Goal: Task Accomplishment & Management: Use online tool/utility

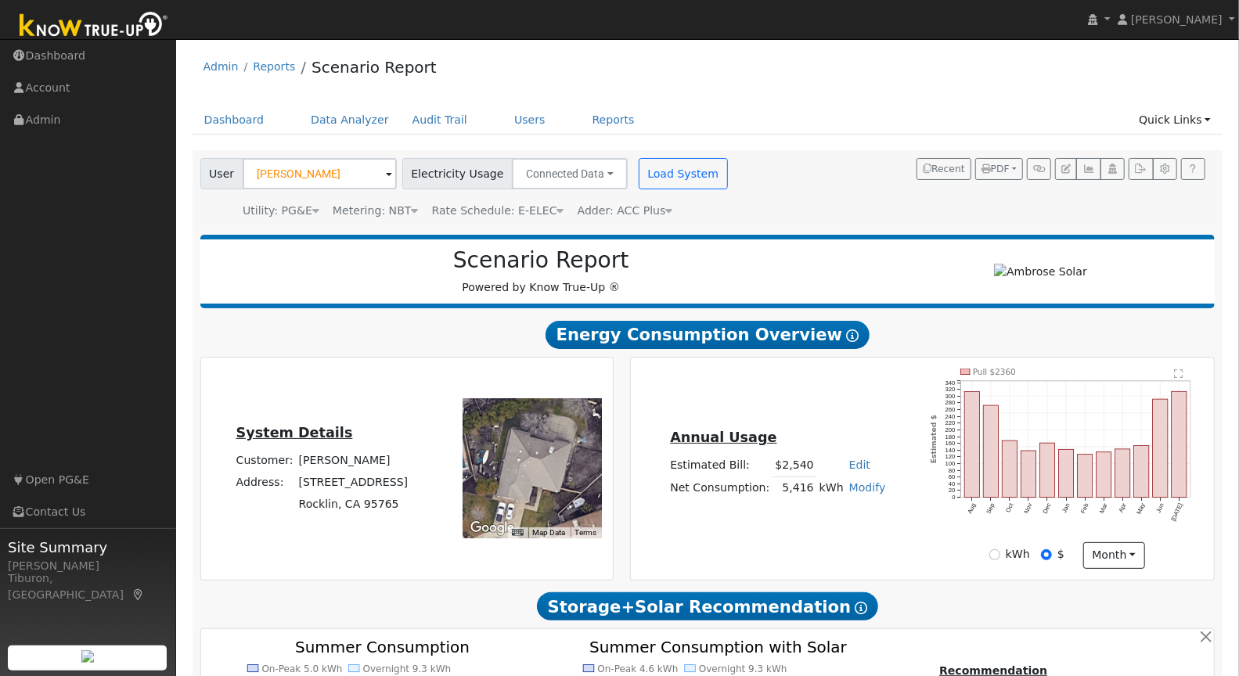
click at [117, 27] on img at bounding box center [94, 26] width 164 height 35
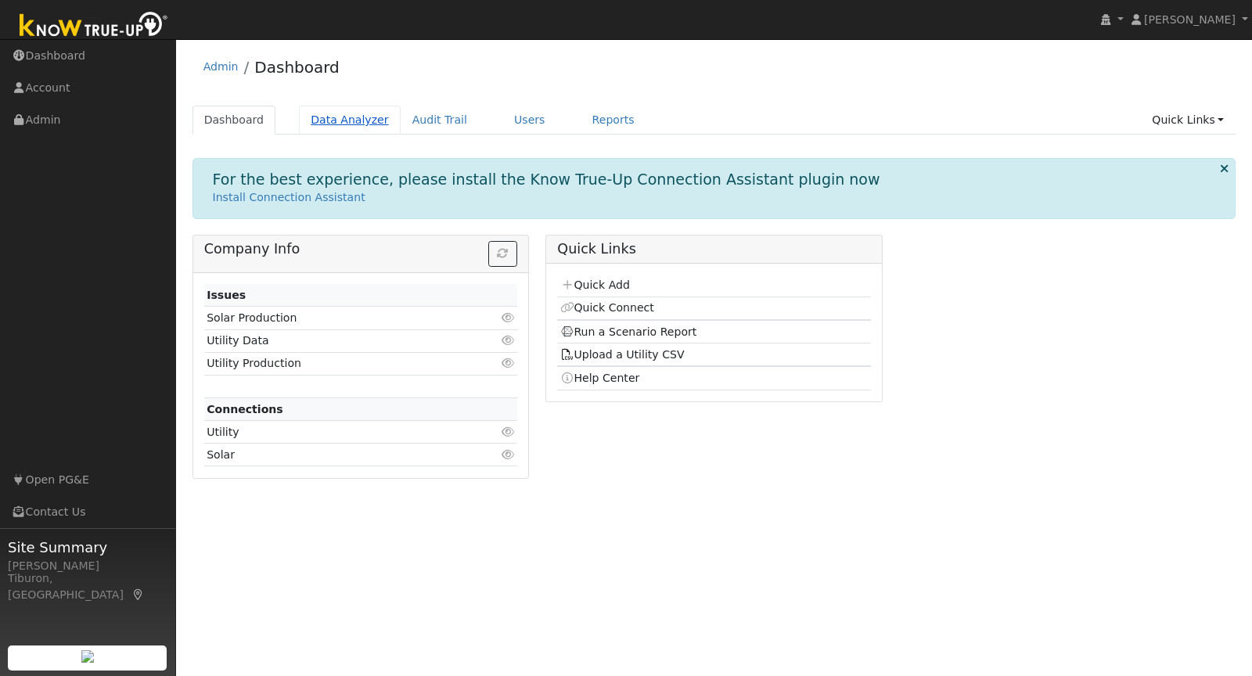
click at [342, 117] on link "Data Analyzer" at bounding box center [350, 120] width 102 height 29
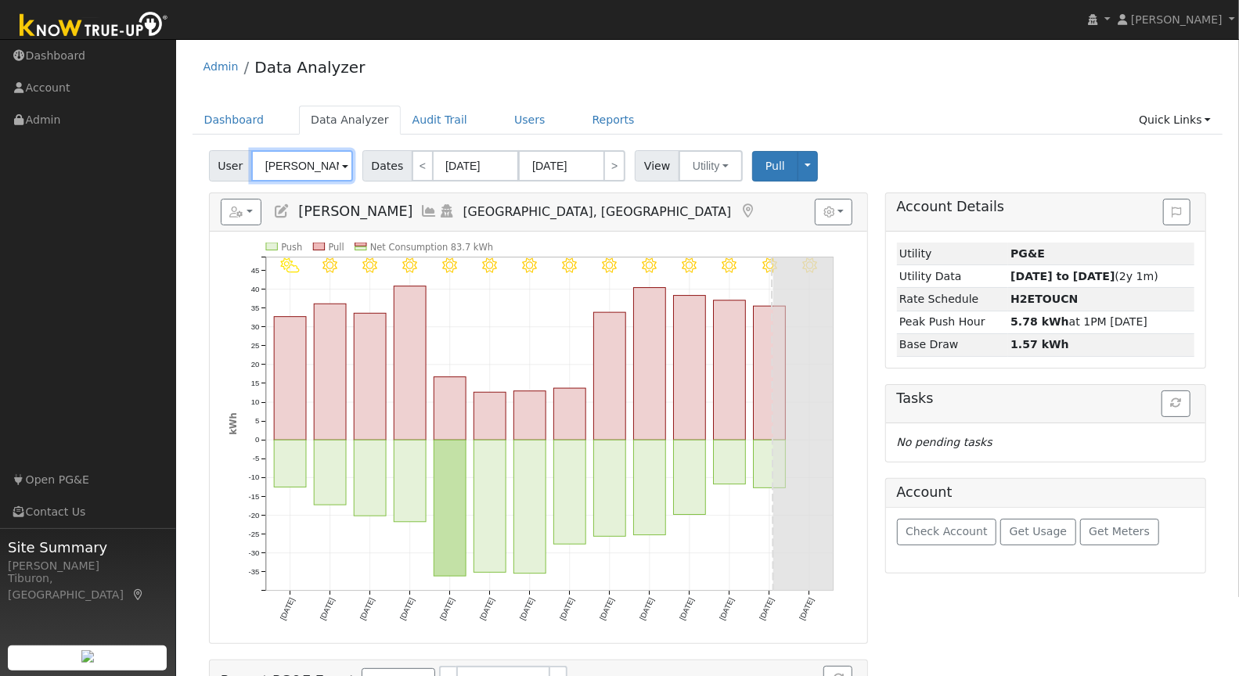
click at [297, 171] on input "Dan Raiche" at bounding box center [302, 165] width 102 height 31
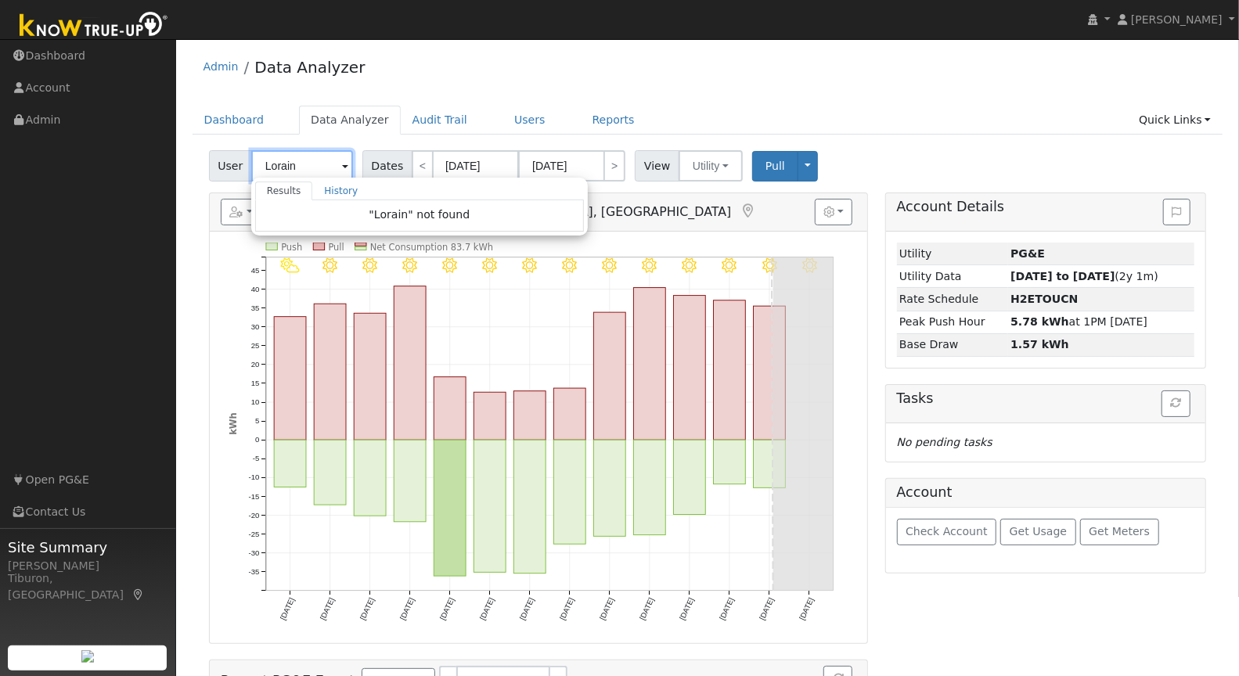
click at [318, 168] on input "Lorain" at bounding box center [302, 165] width 102 height 31
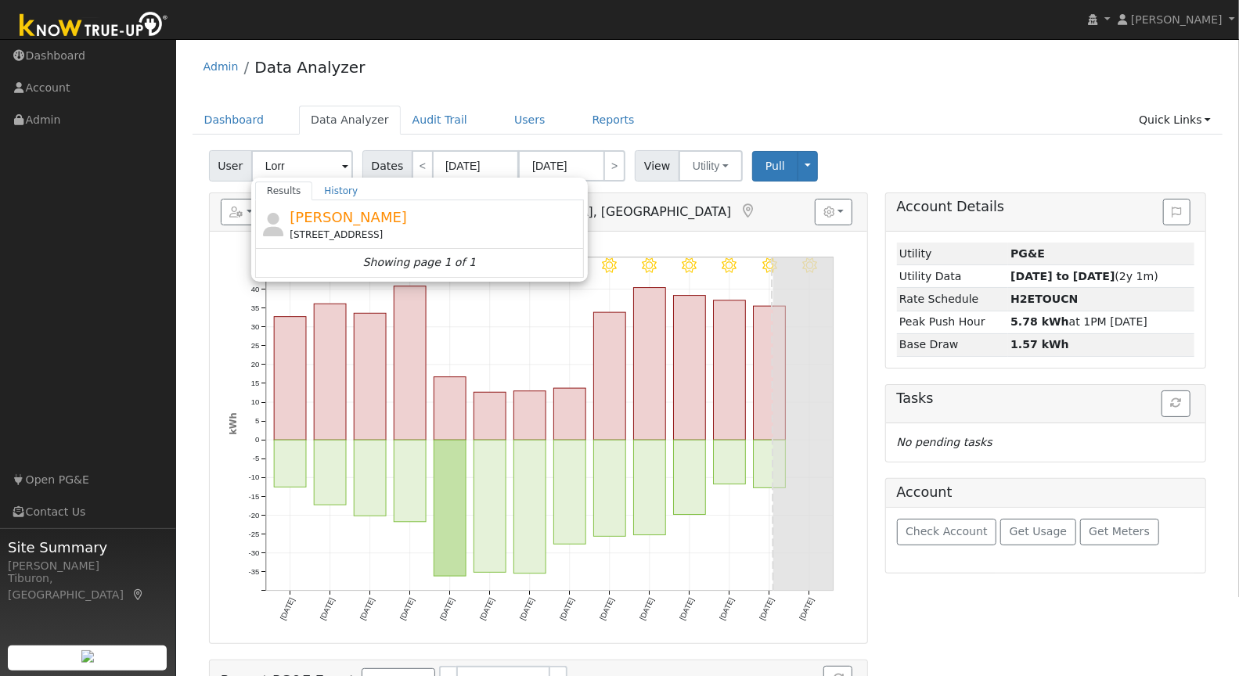
click at [361, 223] on div "Lorraine Towne 2761 Tunnel Street, Placerville, CA 95667" at bounding box center [435, 224] width 290 height 35
type input "Lorraine Towne"
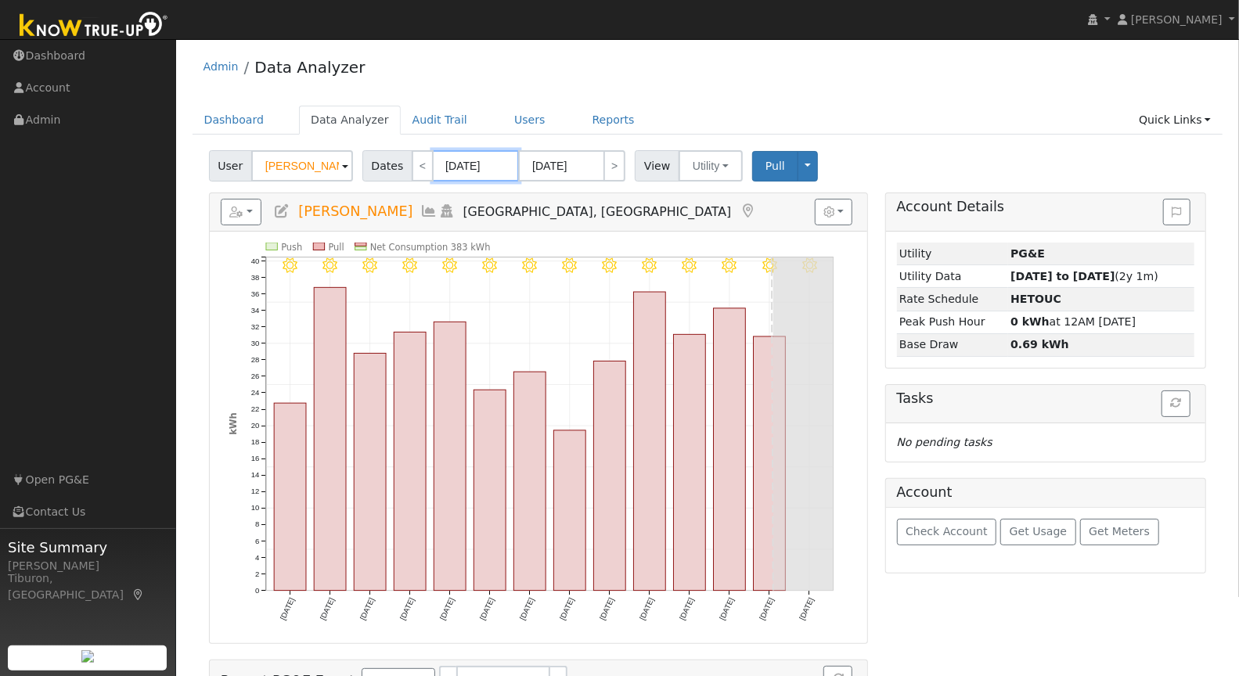
click at [464, 169] on input "07/30/2025" at bounding box center [476, 165] width 86 height 31
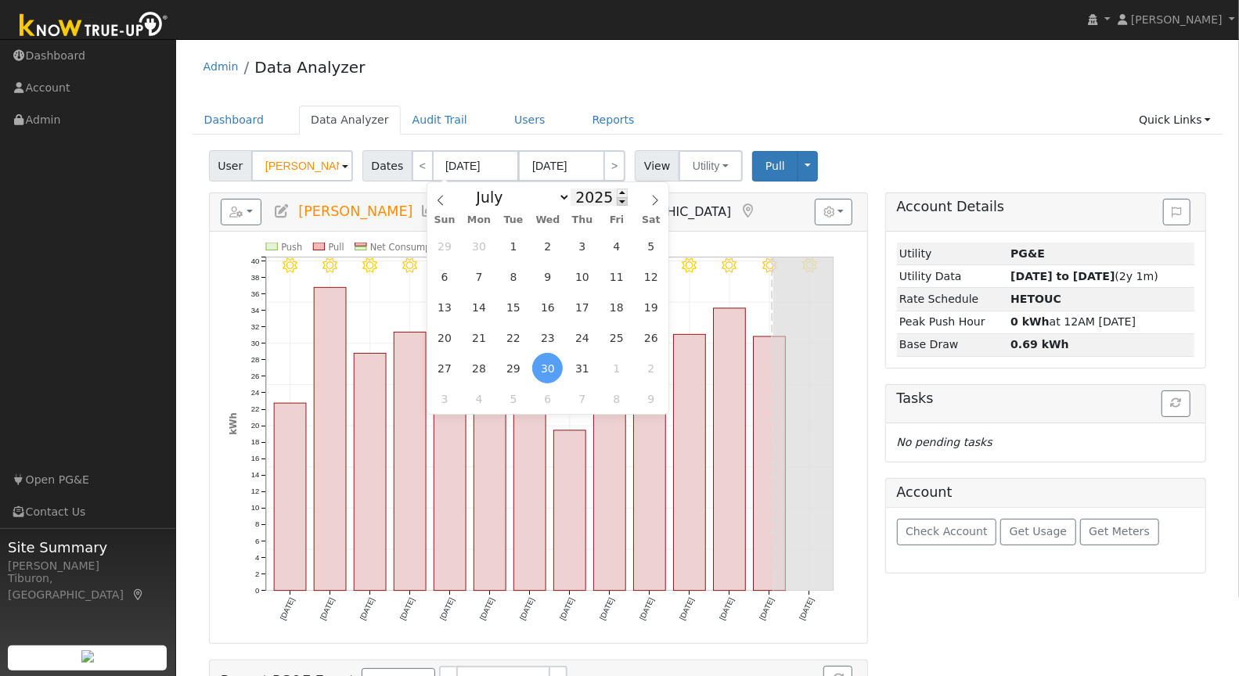
click at [621, 202] on span at bounding box center [622, 201] width 11 height 9
type input "2024"
click at [509, 198] on select "January February March April May June July August September October November De…" at bounding box center [519, 197] width 103 height 19
click at [585, 373] on span "1" at bounding box center [582, 368] width 31 height 31
type input "08/01/2024"
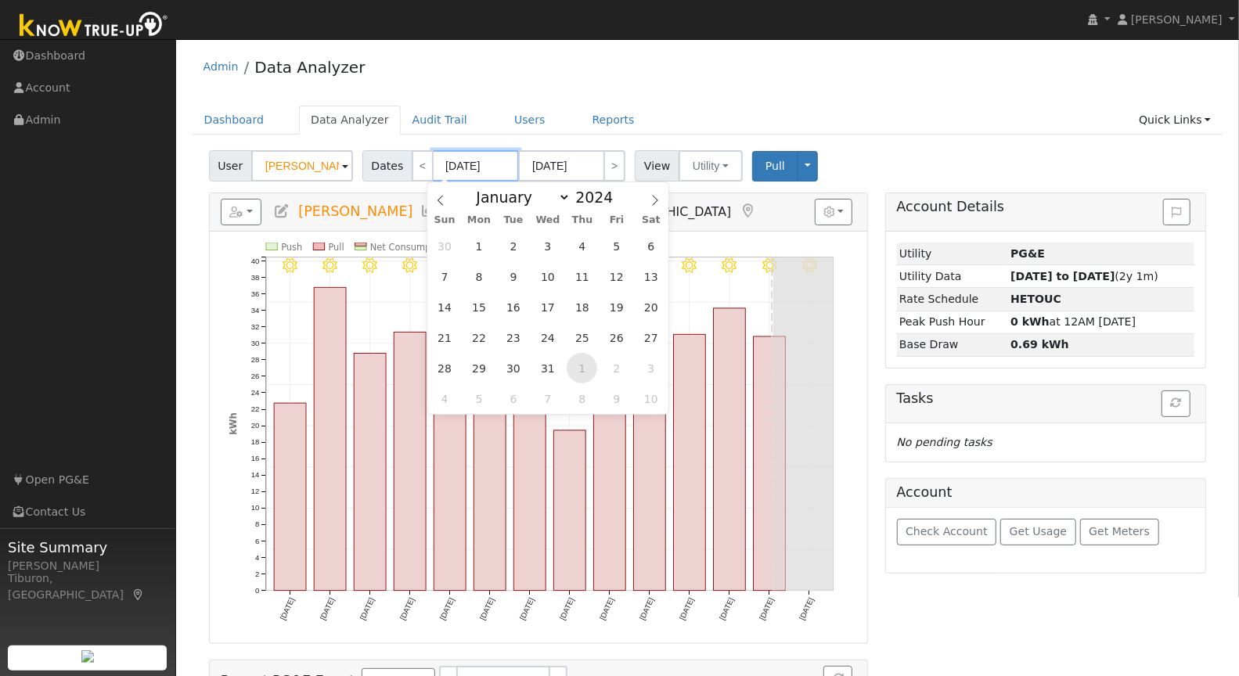
type input "08/31/2024"
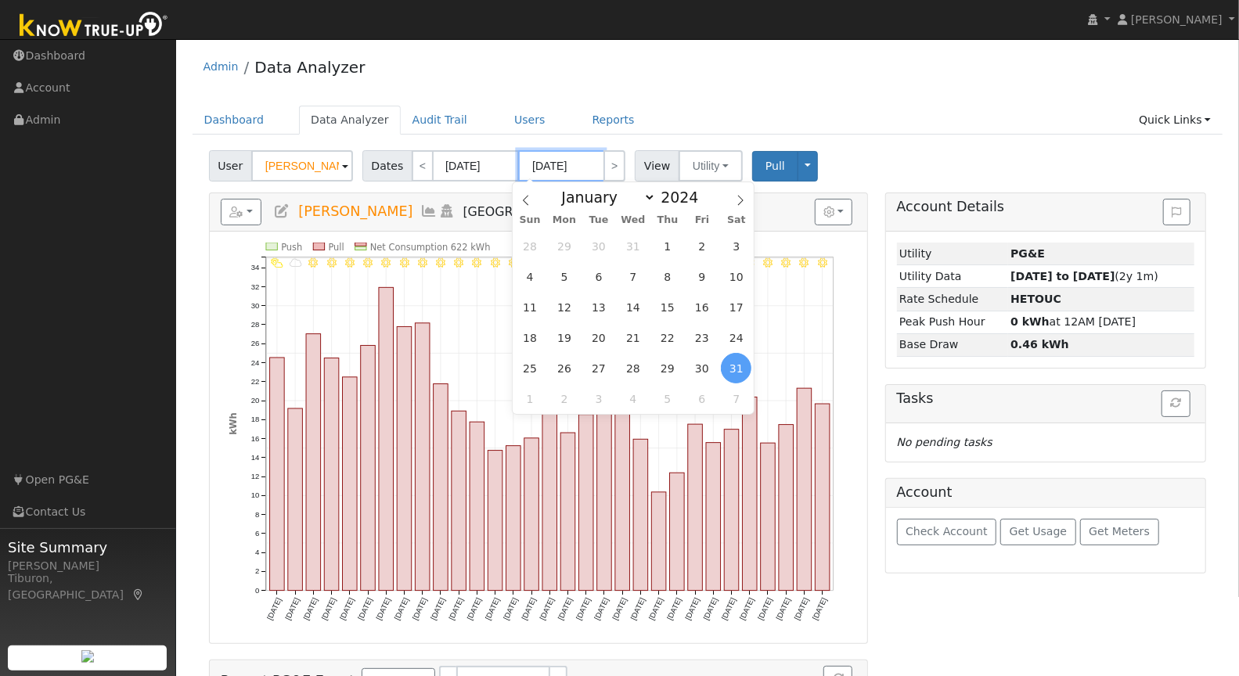
click at [578, 164] on input "08/31/2024" at bounding box center [561, 165] width 86 height 31
click at [702, 189] on span at bounding box center [707, 193] width 11 height 9
type input "2025"
click at [665, 240] on span "31" at bounding box center [667, 246] width 31 height 31
type input "07/31/2025"
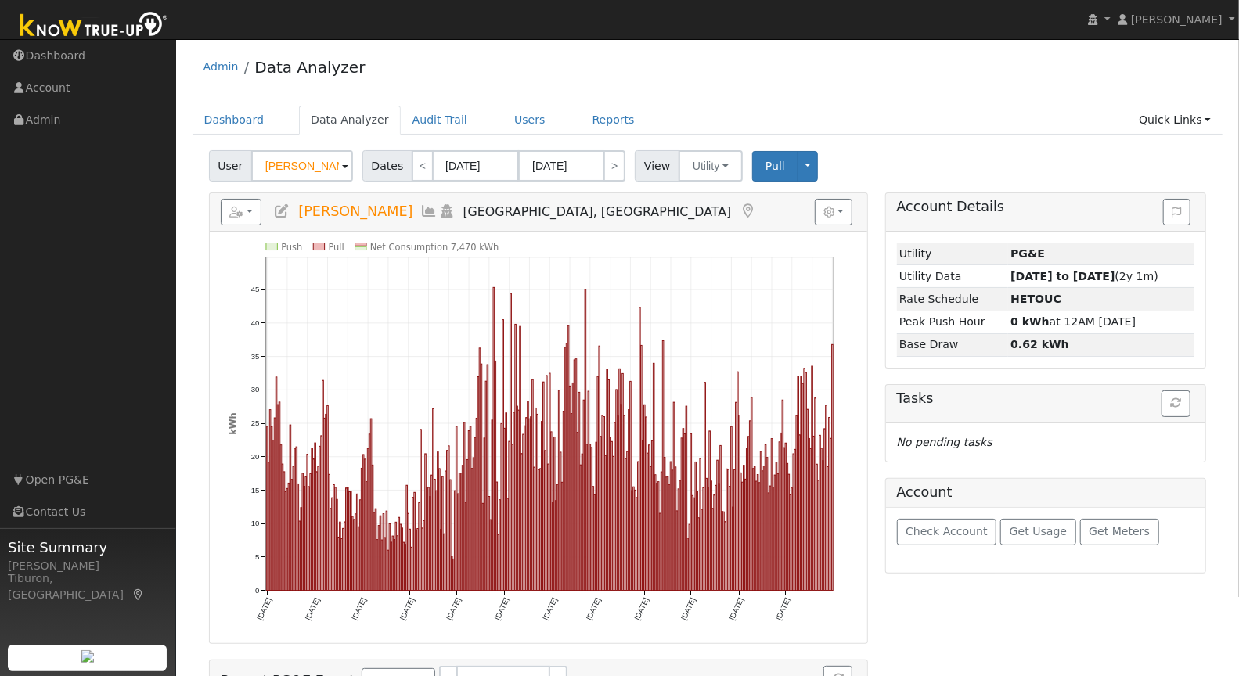
drag, startPoint x: 498, startPoint y: 237, endPoint x: 441, endPoint y: 237, distance: 57.1
click at [441, 237] on div "Push Pull Net Consumption 7,470 kWh Thu 8/01 Sun 9/01 Tue 10/01 Fri 11/01 Sun 1…" at bounding box center [539, 438] width 658 height 412
click at [467, 246] on text "Net Consumption 7,470 kWh" at bounding box center [434, 247] width 129 height 11
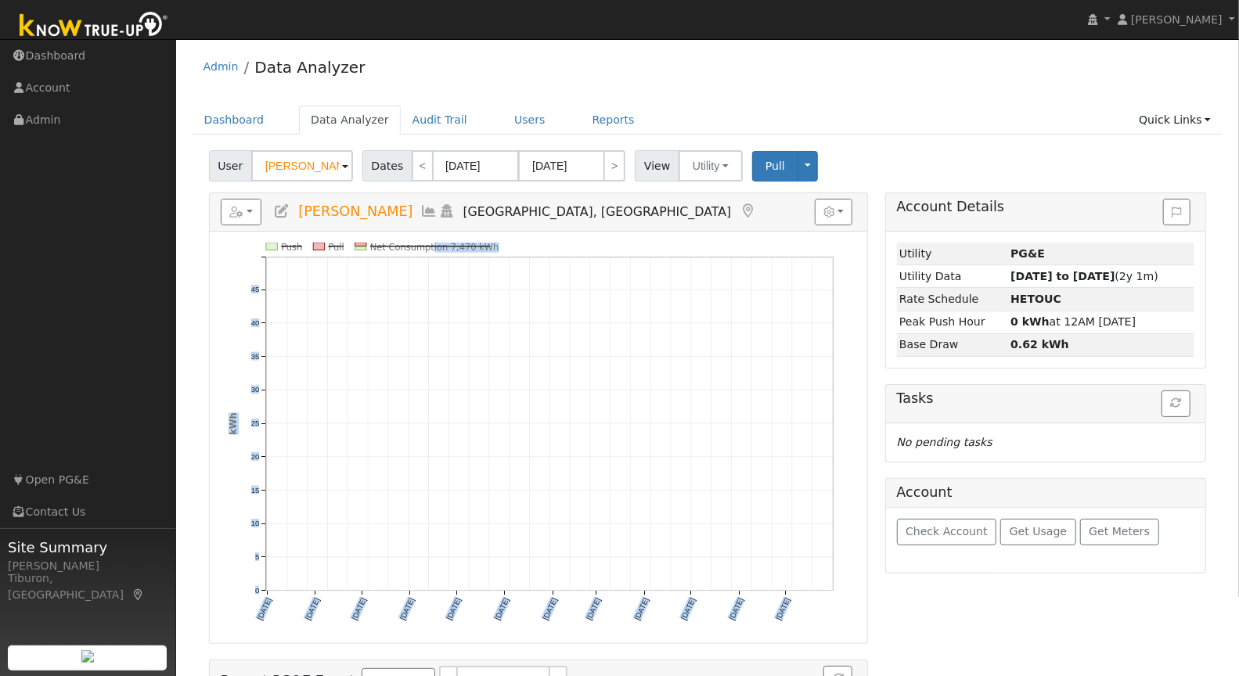
click at [429, 252] on icon "Push Pull Net Consumption 7,470 kWh Thu 8/01 Sun 9/01 Tue 10/01 Fri 11/01 Sun 1…" at bounding box center [539, 443] width 621 height 401
click at [412, 242] on text "Net Consumption 7,470 kWh" at bounding box center [434, 247] width 129 height 11
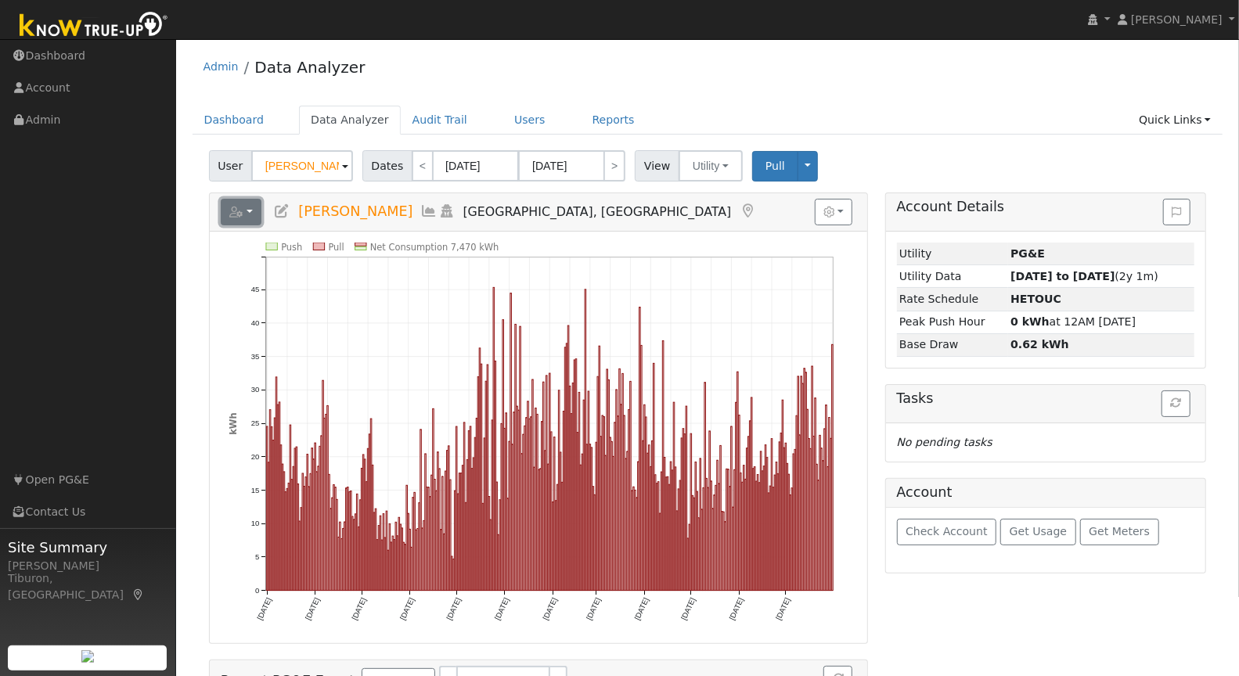
click at [232, 220] on button "button" at bounding box center [241, 212] width 41 height 27
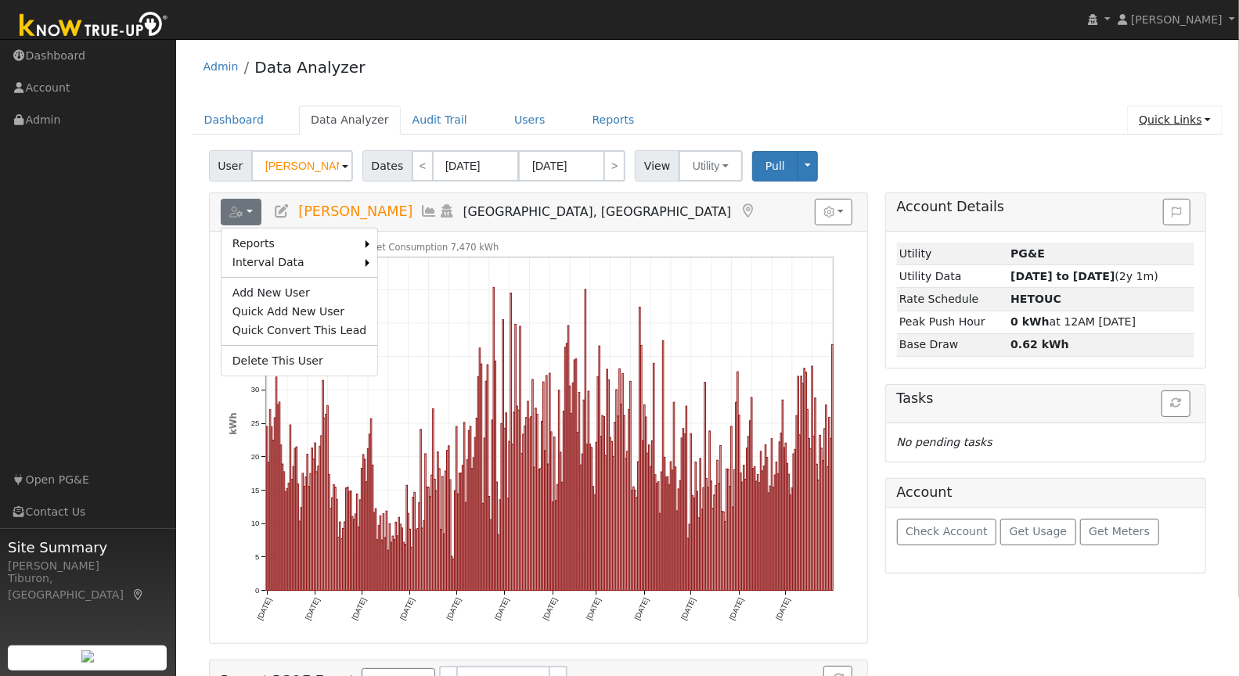
click at [1203, 121] on link "Quick Links" at bounding box center [1174, 120] width 95 height 29
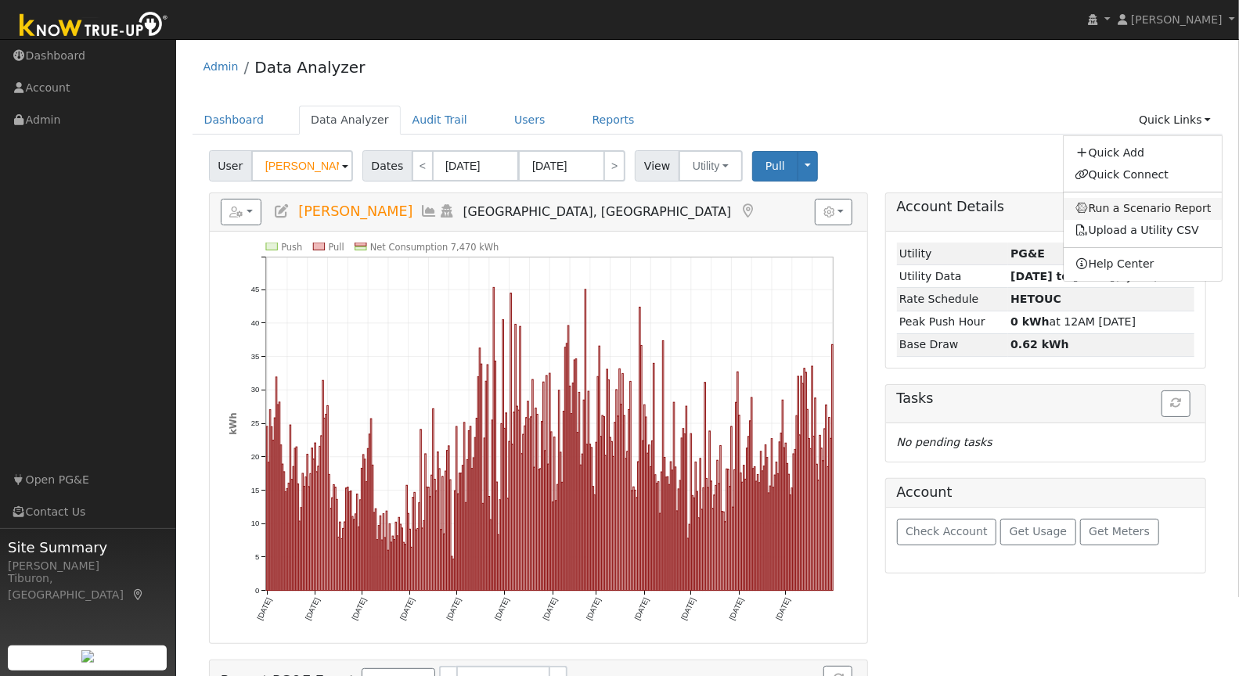
click at [1146, 207] on link "Run a Scenario Report" at bounding box center [1143, 209] width 159 height 22
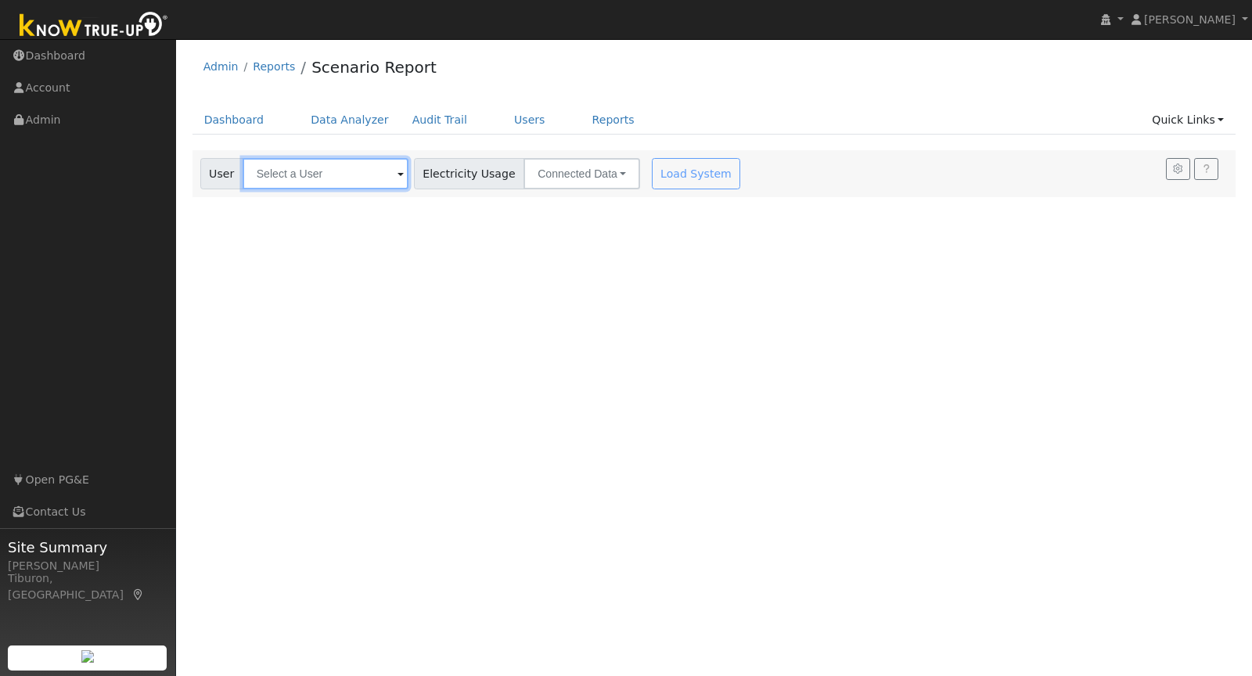
click at [302, 177] on input "text" at bounding box center [326, 173] width 166 height 31
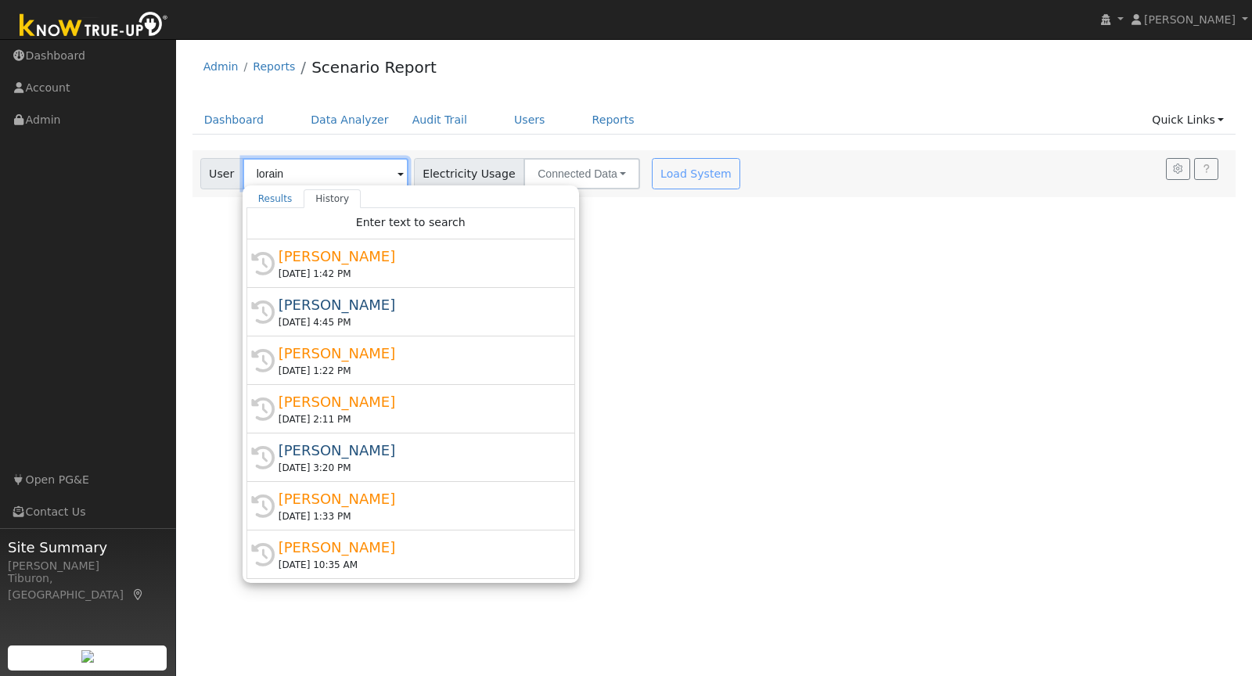
type input "loraine"
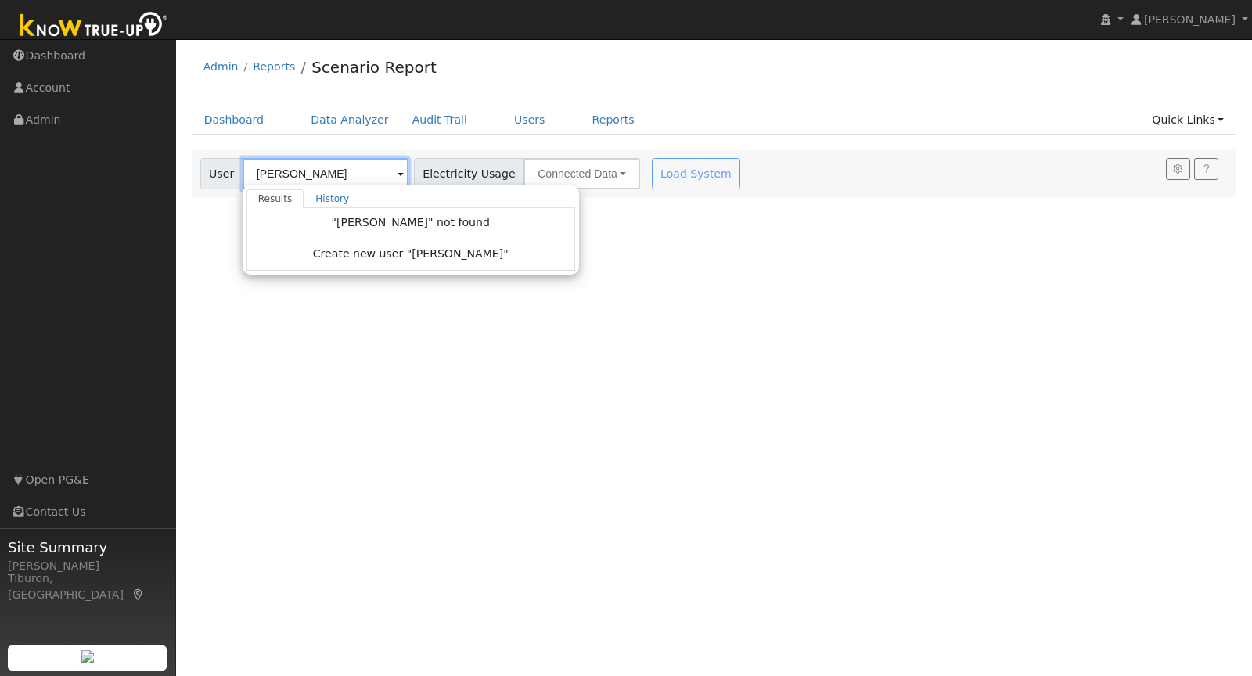
drag, startPoint x: 311, startPoint y: 175, endPoint x: 229, endPoint y: 167, distance: 81.9
click at [229, 167] on div "User loraine Results History "loraine" not found Create new user "loraine" Ente…" at bounding box center [304, 173] width 208 height 31
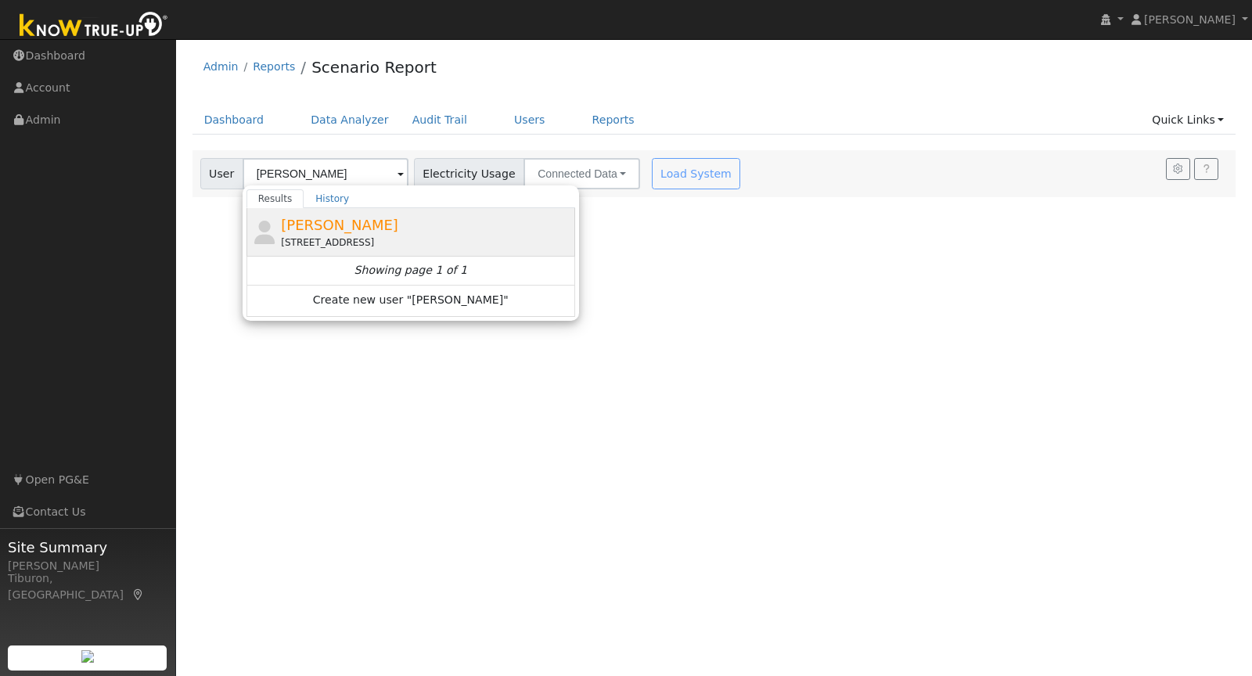
click at [333, 236] on div "2761 Tunnel Street, Placerville, CA 95667" at bounding box center [426, 243] width 290 height 14
type input "Lorraine Towne"
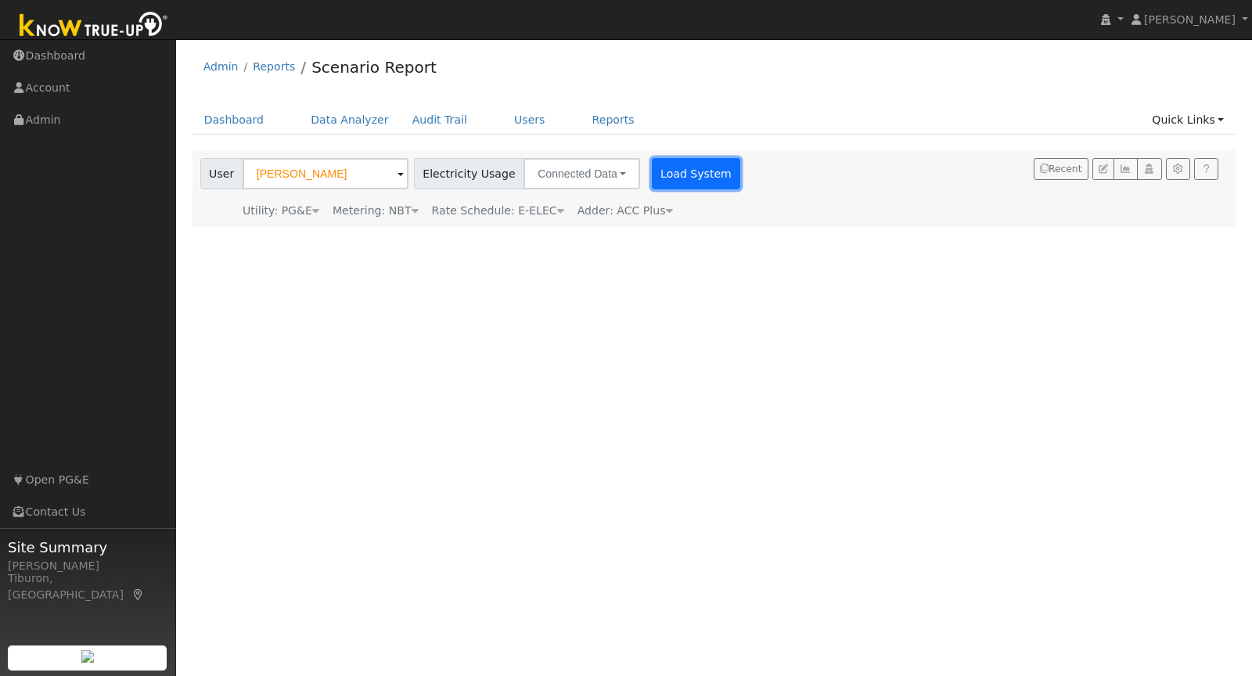
click at [661, 168] on button "Load System" at bounding box center [696, 173] width 89 height 31
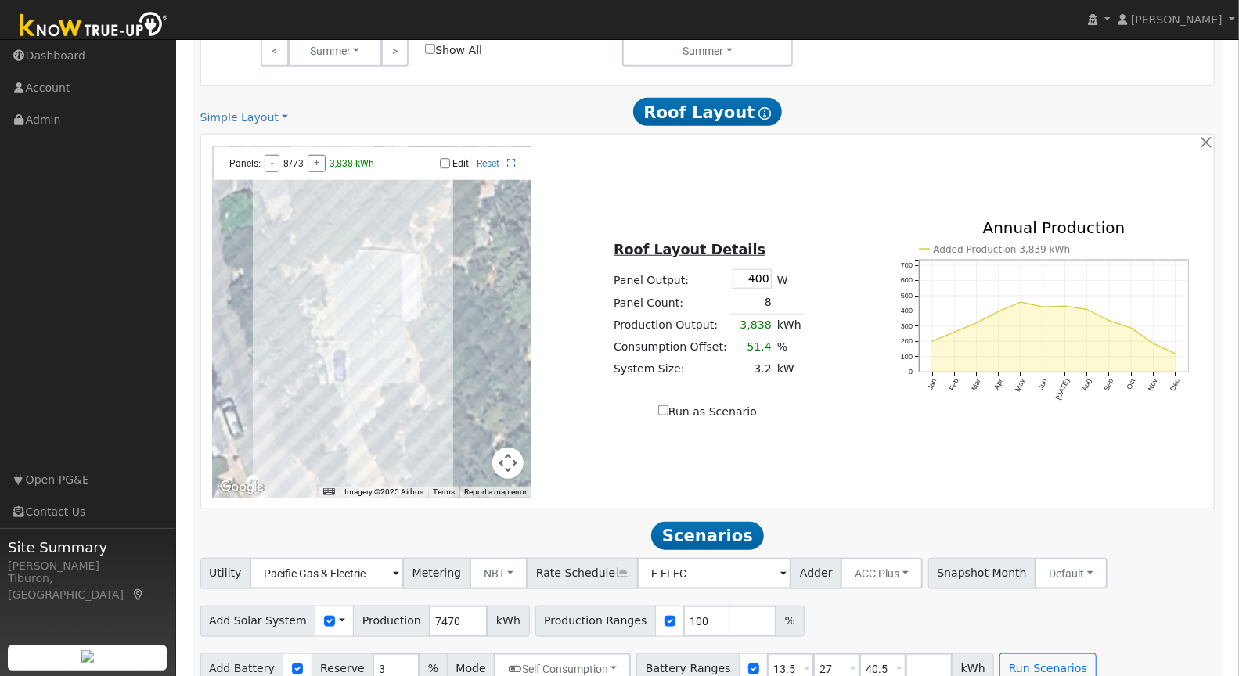
scroll to position [830, 0]
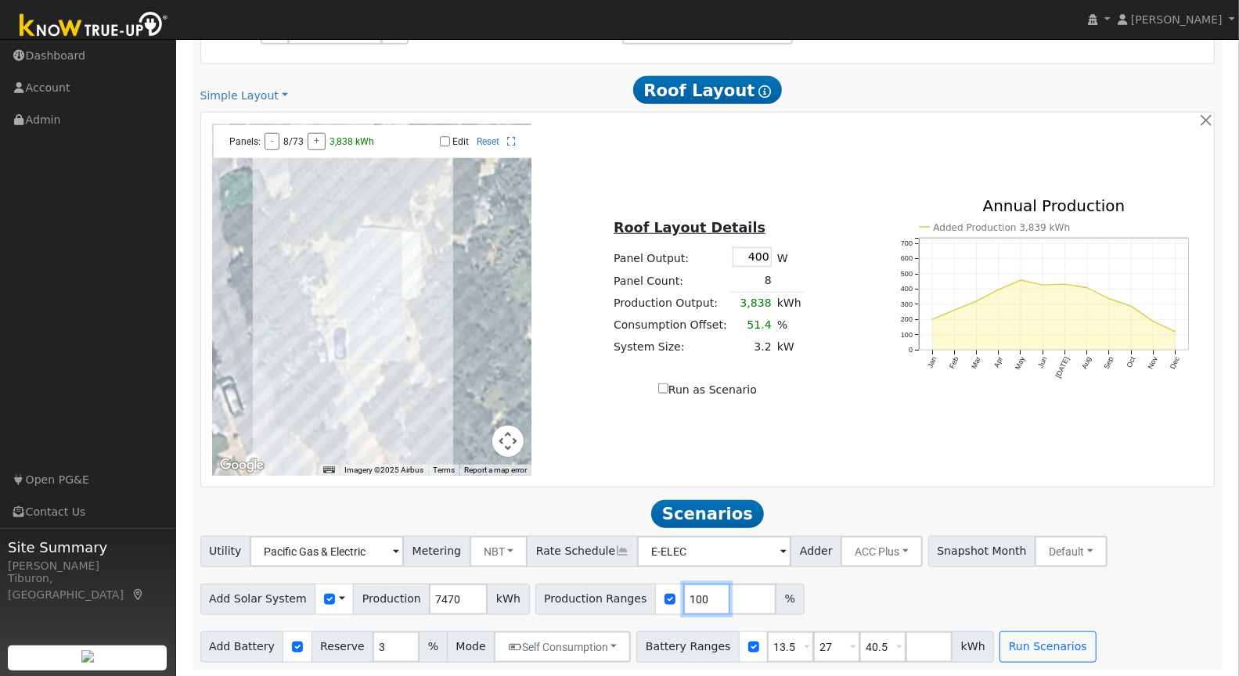
drag, startPoint x: 682, startPoint y: 594, endPoint x: 632, endPoint y: 583, distance: 50.5
click at [651, 592] on div "Production Ranges 100 %" at bounding box center [669, 599] width 269 height 31
type input "125"
click at [729, 597] on input "number" at bounding box center [752, 599] width 47 height 31
type input "140"
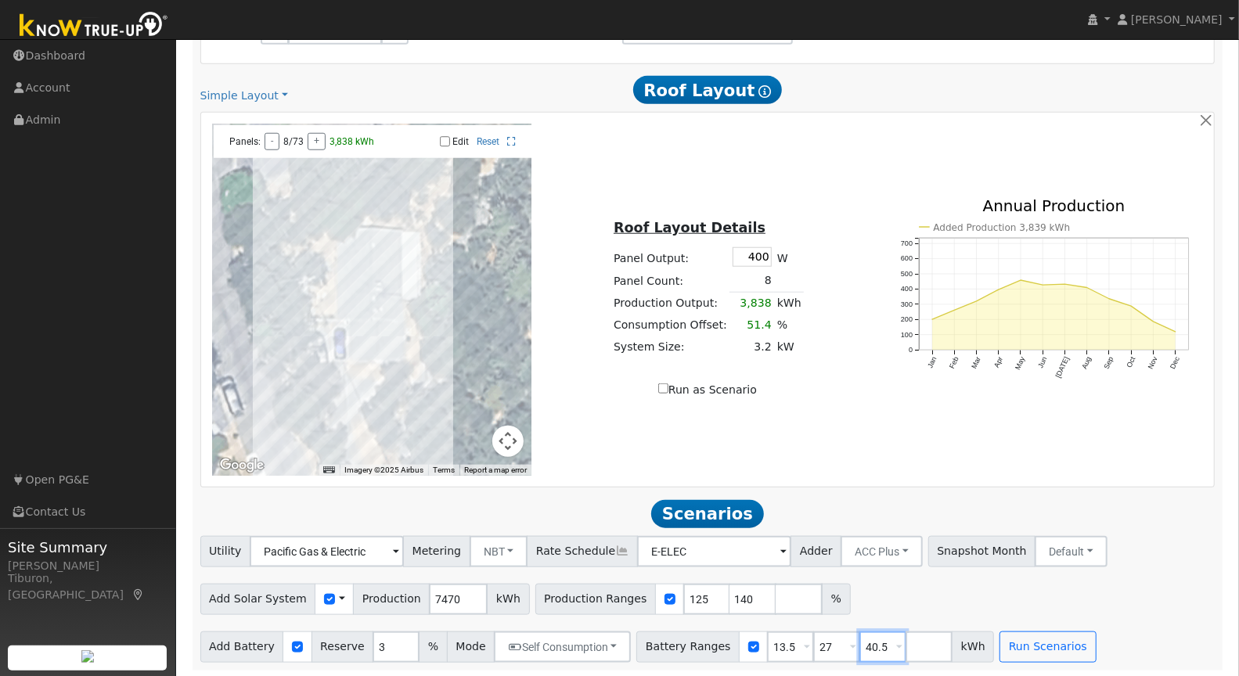
drag, startPoint x: 865, startPoint y: 647, endPoint x: 818, endPoint y: 645, distance: 47.0
click at [839, 643] on div "Battery Ranges 13.5 Overrides Reserve % Mode None None Self Consumption Peak Sa…" at bounding box center [815, 647] width 358 height 31
drag, startPoint x: 776, startPoint y: 649, endPoint x: 729, endPoint y: 643, distance: 46.6
click at [729, 643] on div "Battery Ranges 13.5 Overrides Reserve % Mode None None Self Consumption Peak Sa…" at bounding box center [792, 647] width 312 height 31
drag, startPoint x: 816, startPoint y: 646, endPoint x: 796, endPoint y: 647, distance: 19.6
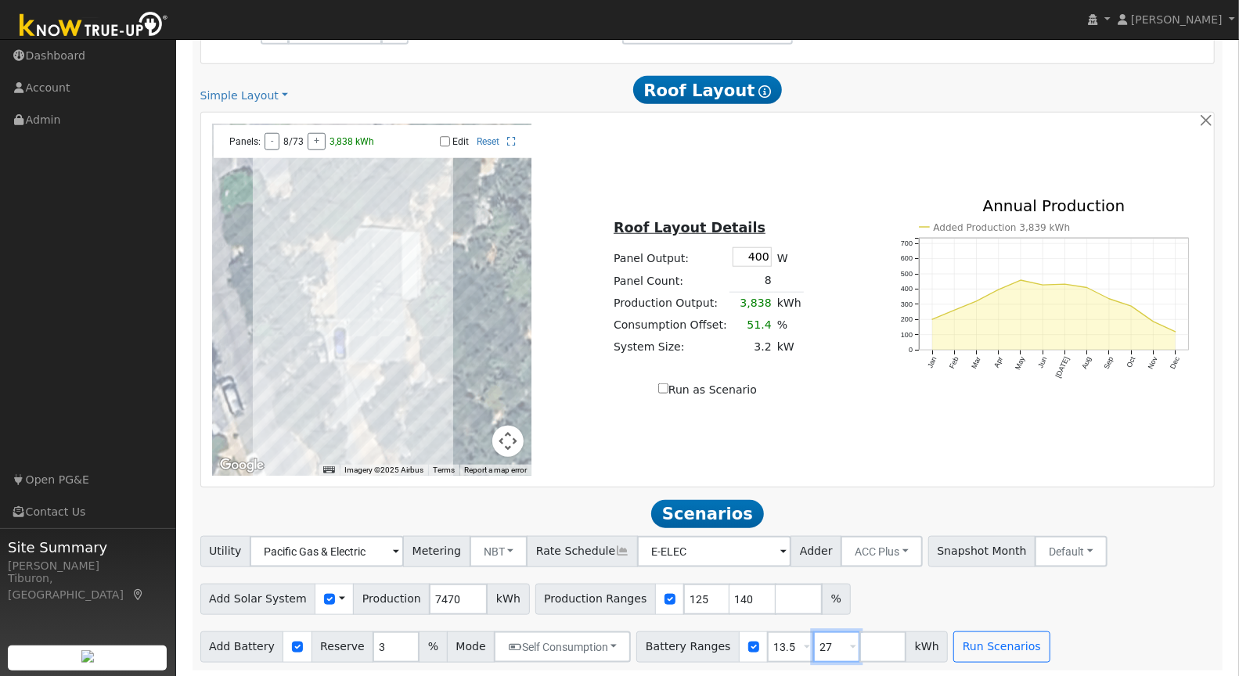
click at [813, 647] on input "27" at bounding box center [836, 647] width 47 height 31
click at [985, 647] on button "Run Scenarios" at bounding box center [1001, 647] width 96 height 31
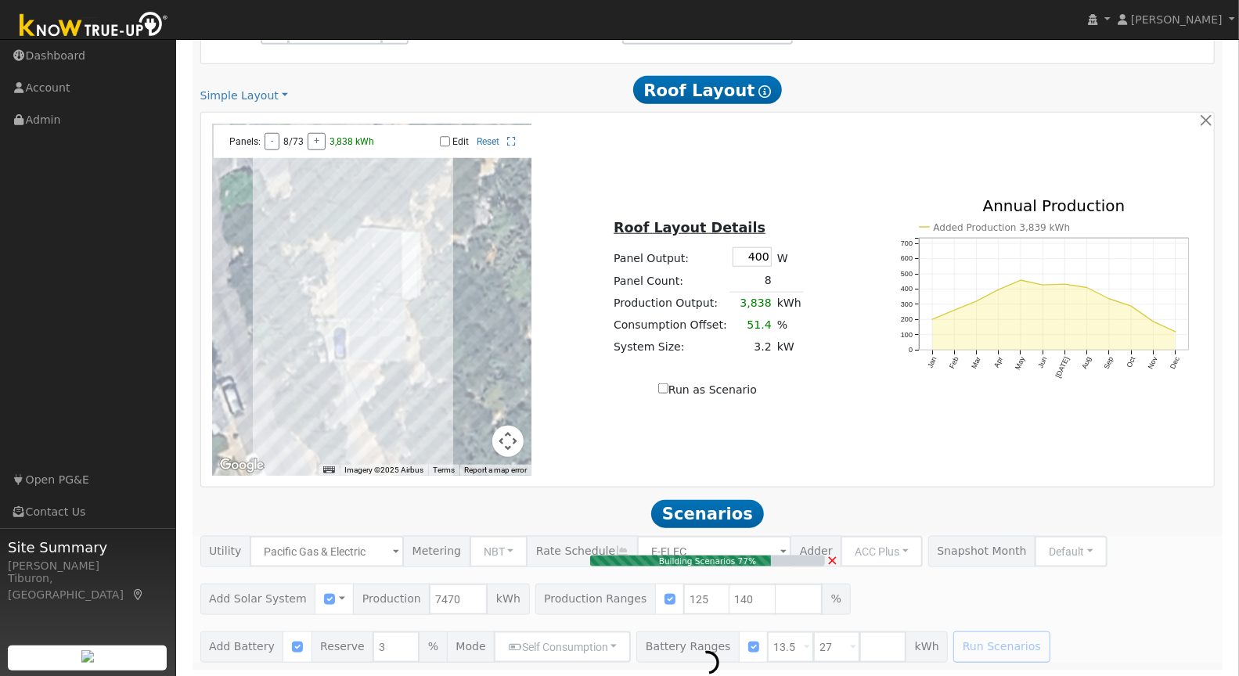
type input "7.0"
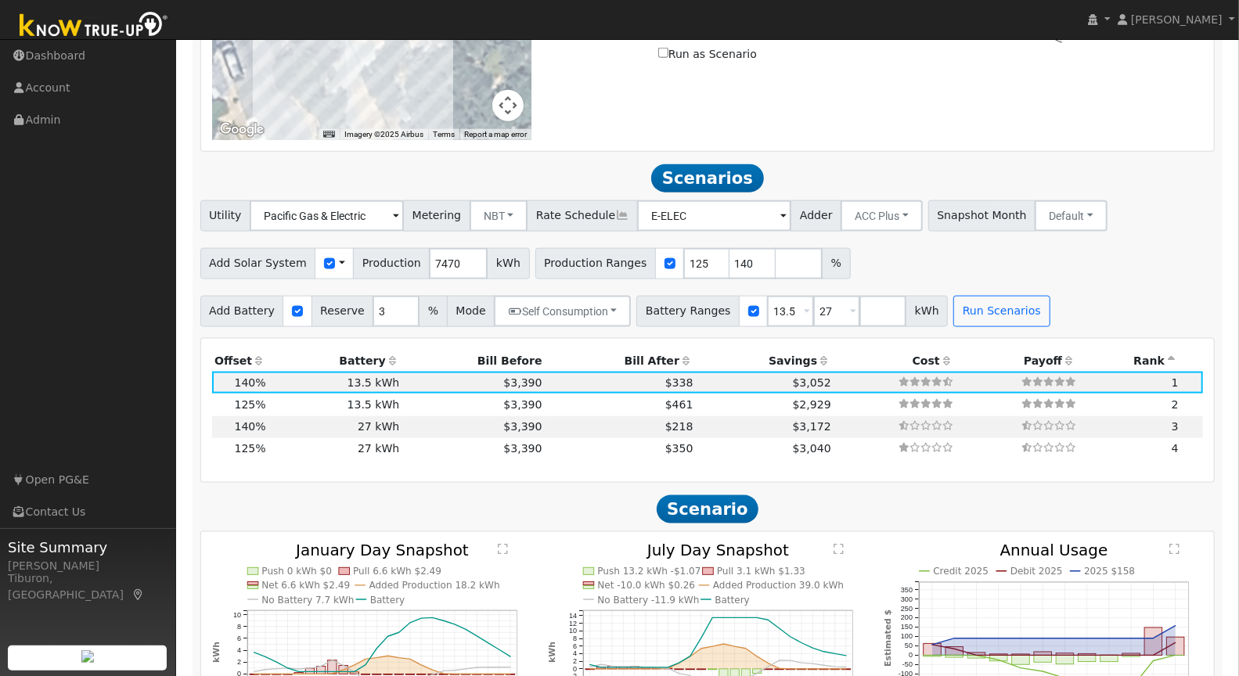
scroll to position [1011, 0]
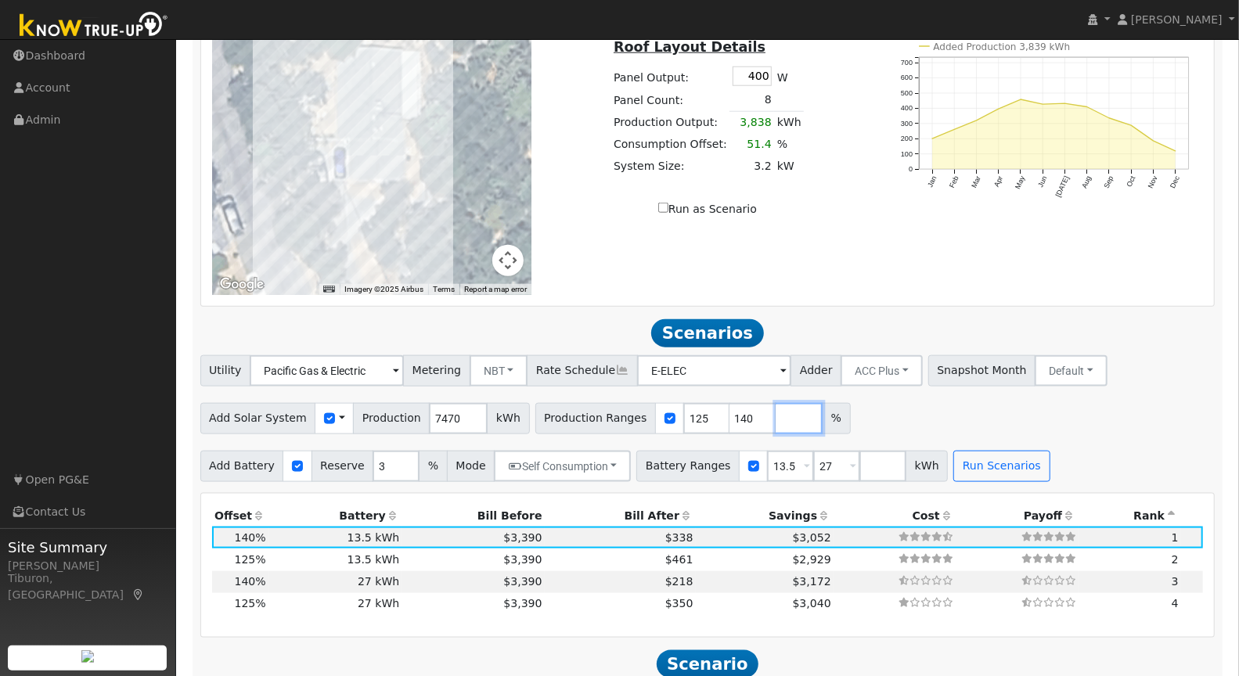
click at [776, 419] on input "number" at bounding box center [799, 418] width 47 height 31
click at [732, 416] on input "140" at bounding box center [752, 418] width 47 height 31
type input "144"
click at [1019, 471] on button "Run Scenarios" at bounding box center [1001, 466] width 96 height 31
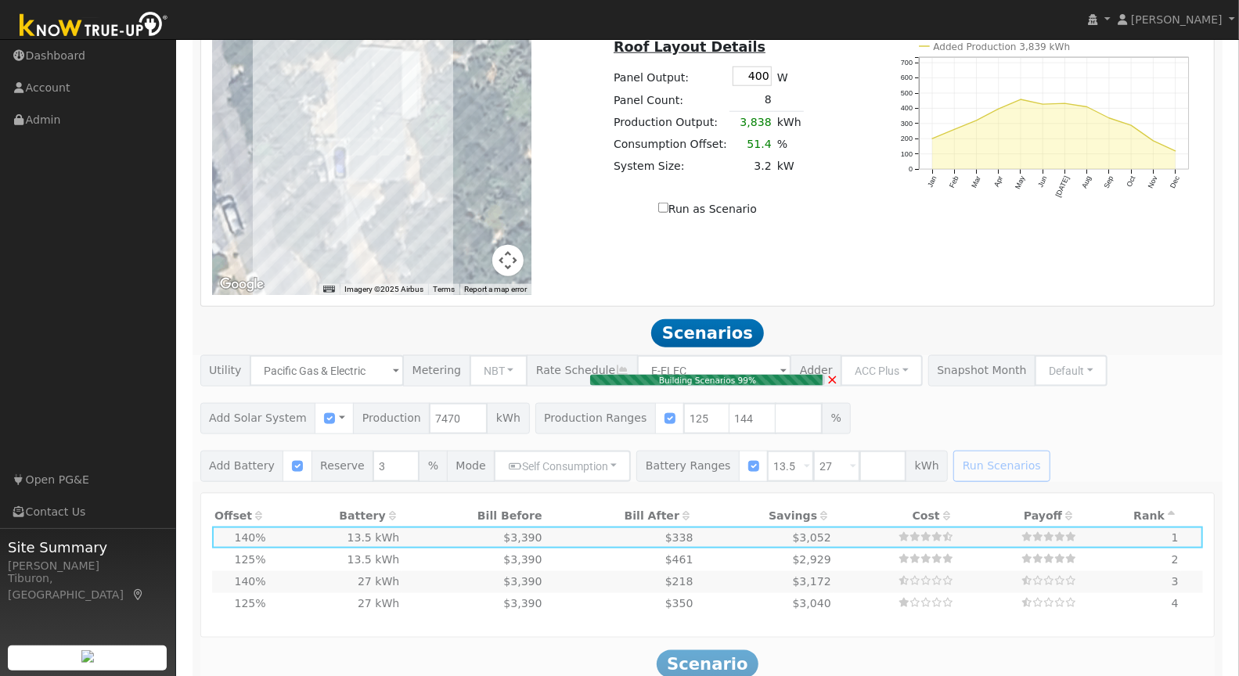
type input "7.2"
type input "$25,100"
type input "$12,390"
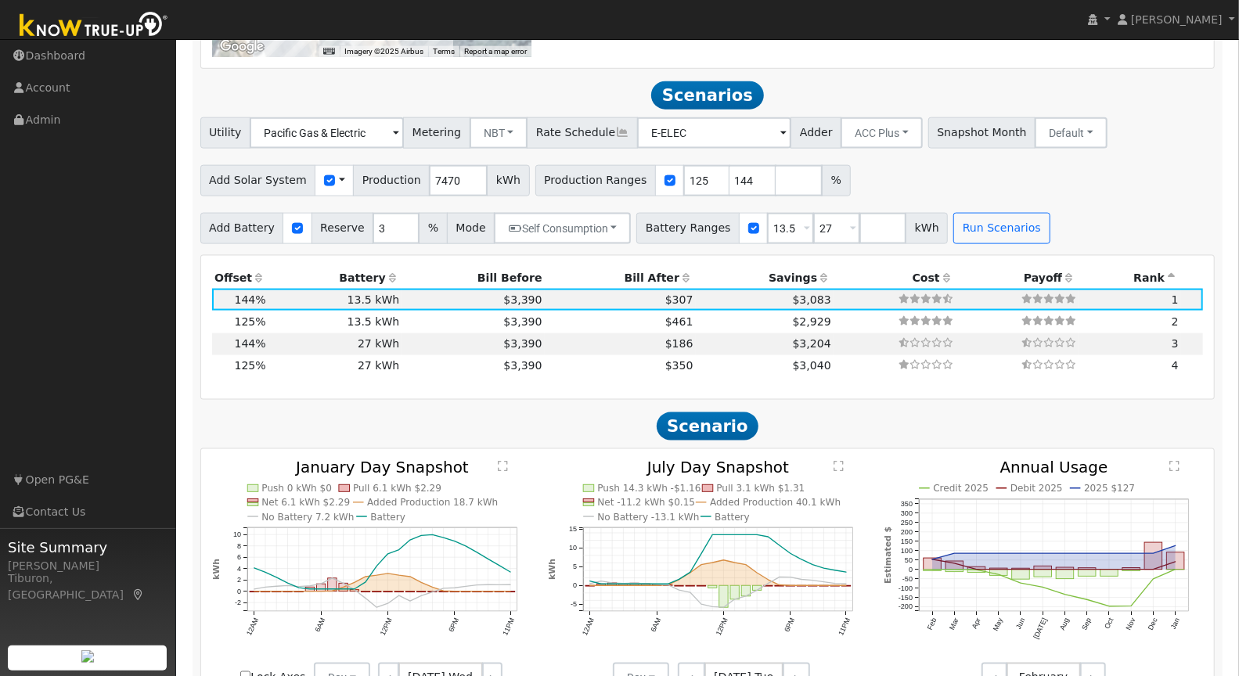
scroll to position [1280, 0]
